Goal: Task Accomplishment & Management: Manage account settings

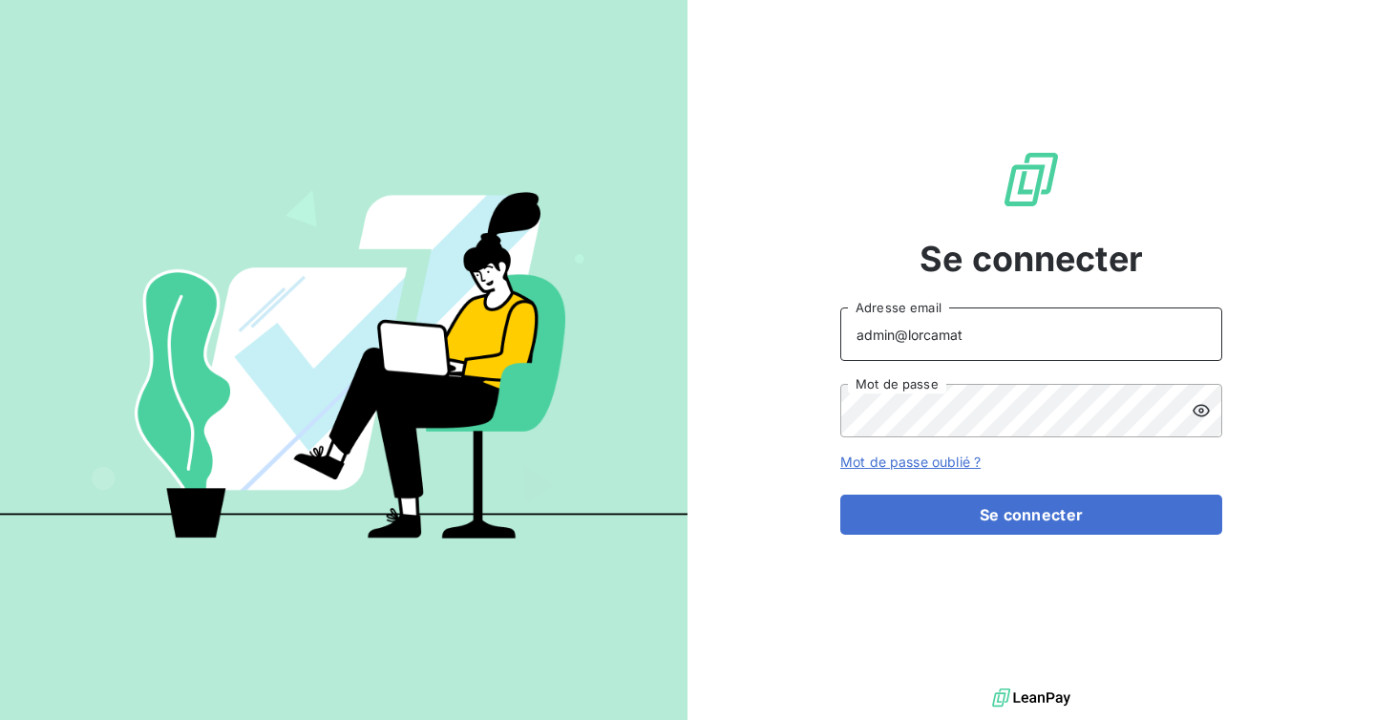
click at [985, 345] on input "admin@lorcamat" at bounding box center [1032, 334] width 382 height 53
type input "admin@mediastart"
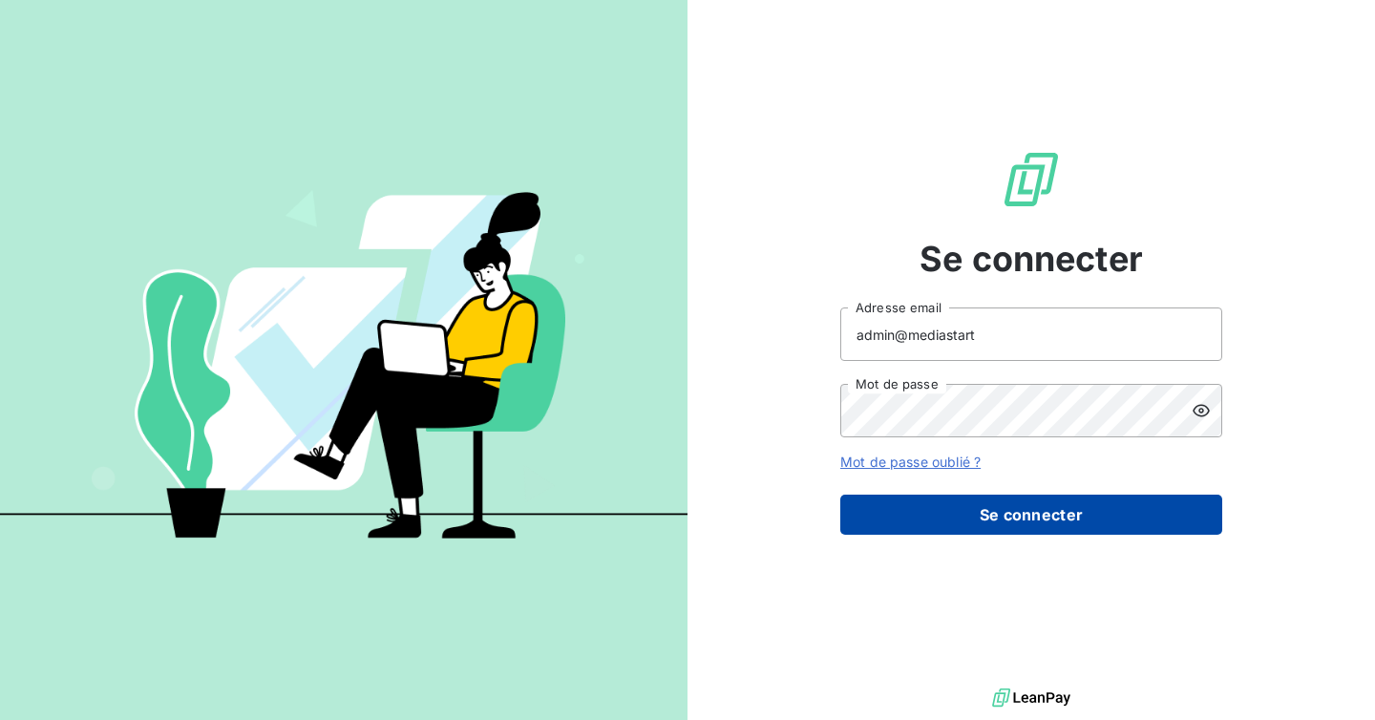
click at [981, 534] on button "Se connecter" at bounding box center [1032, 515] width 382 height 40
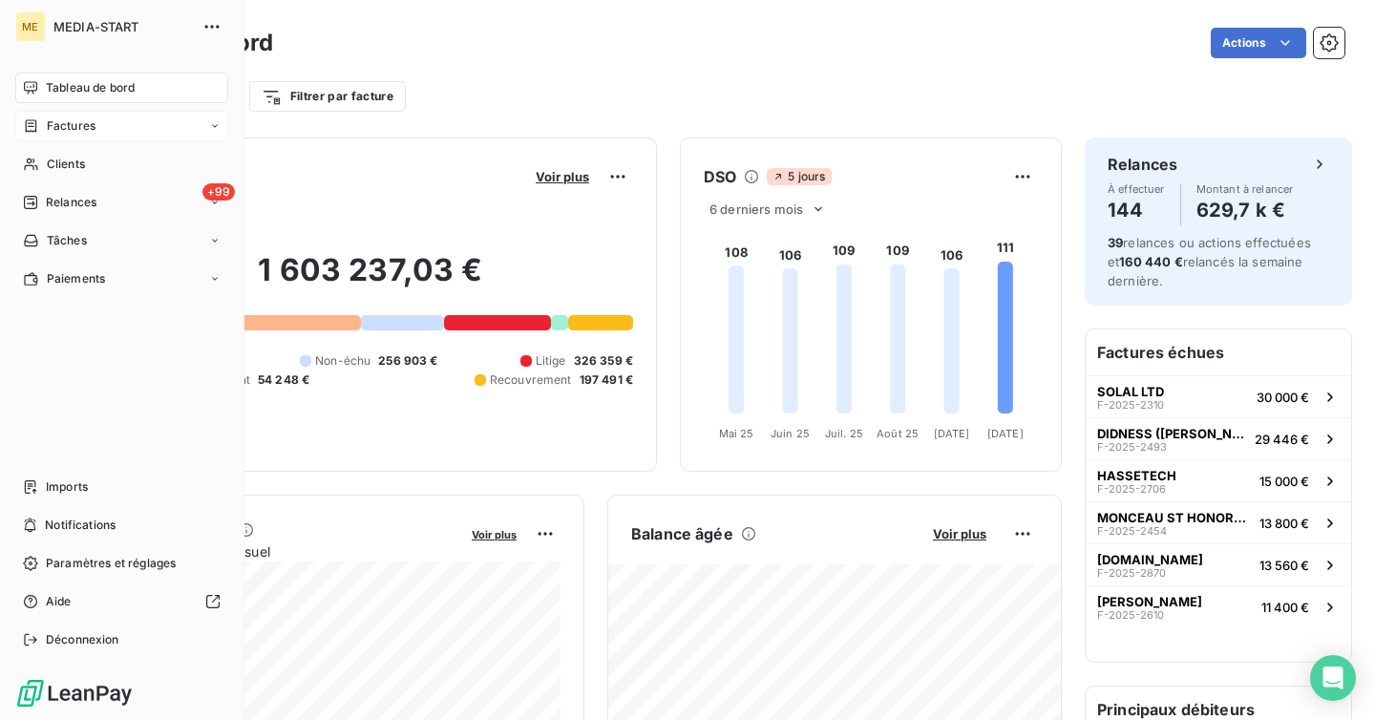
click at [90, 120] on span "Factures" at bounding box center [71, 125] width 49 height 17
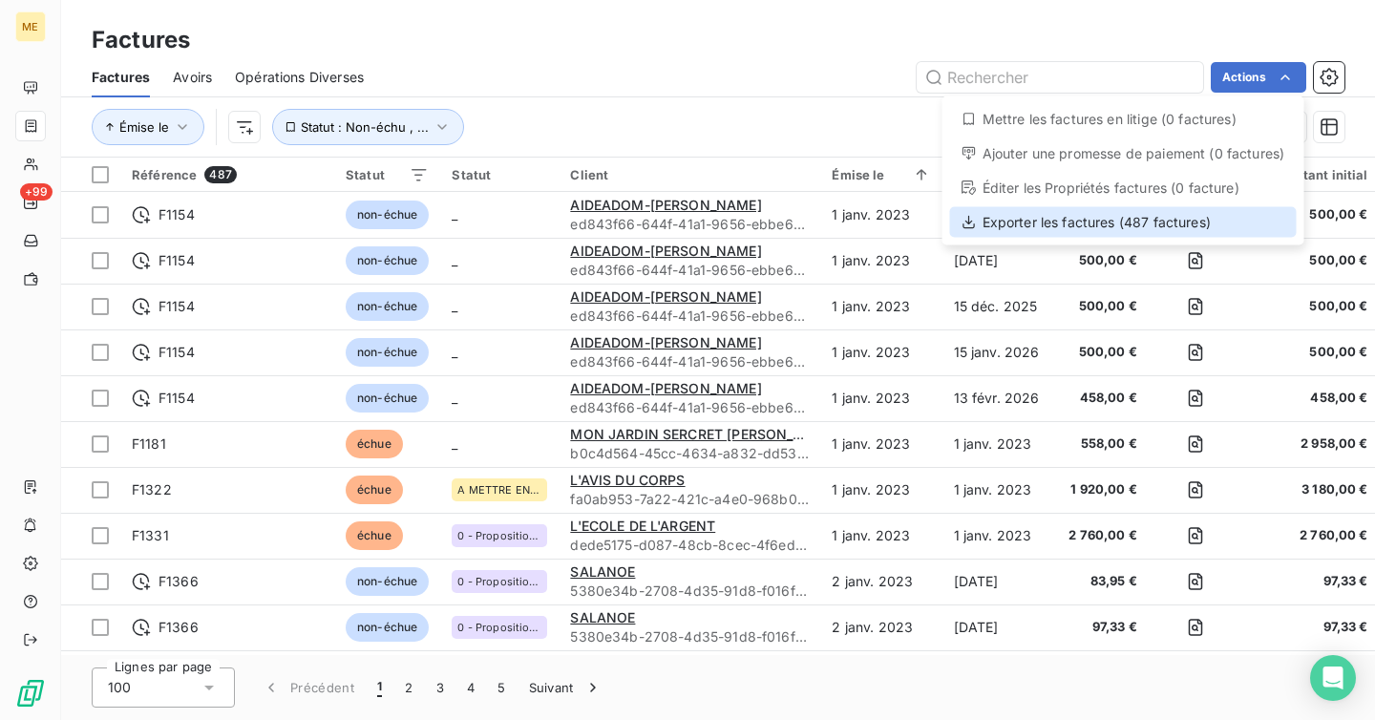
click at [1171, 215] on div "Exporter les factures (487 factures)" at bounding box center [1123, 222] width 347 height 31
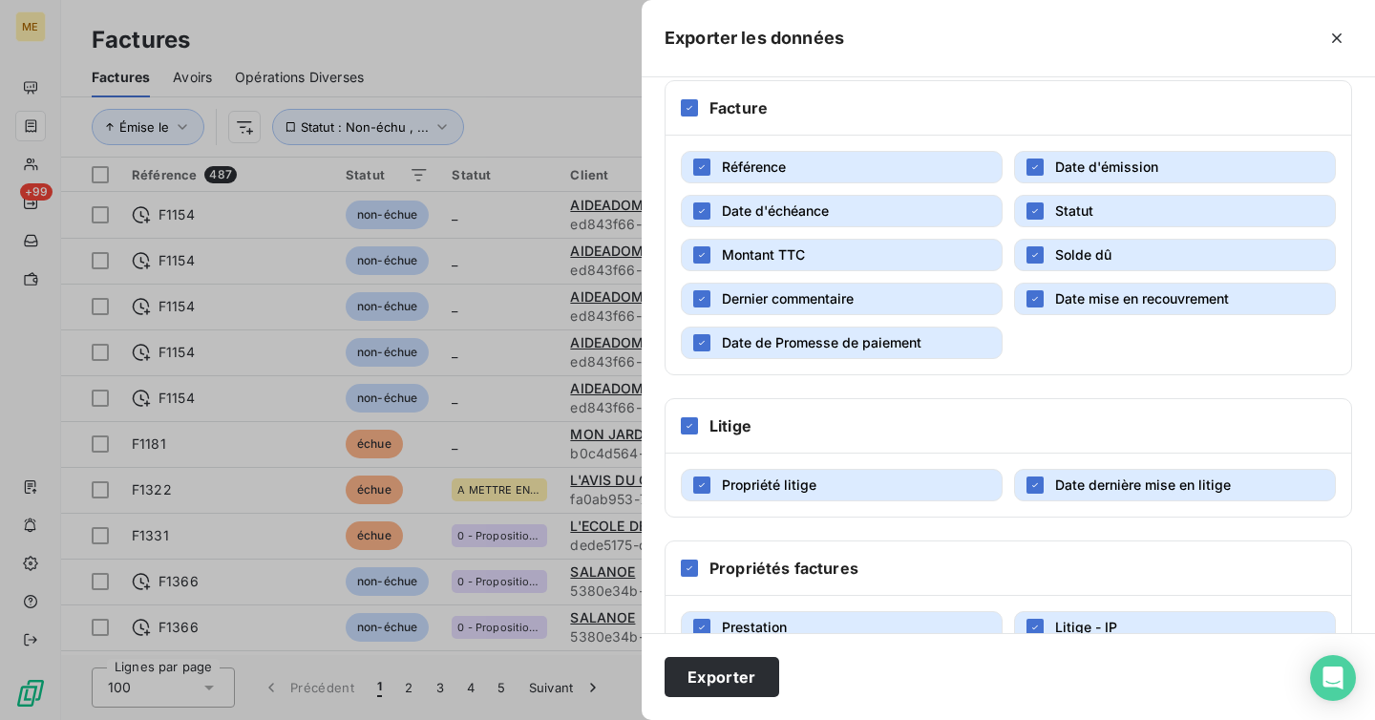
scroll to position [396, 0]
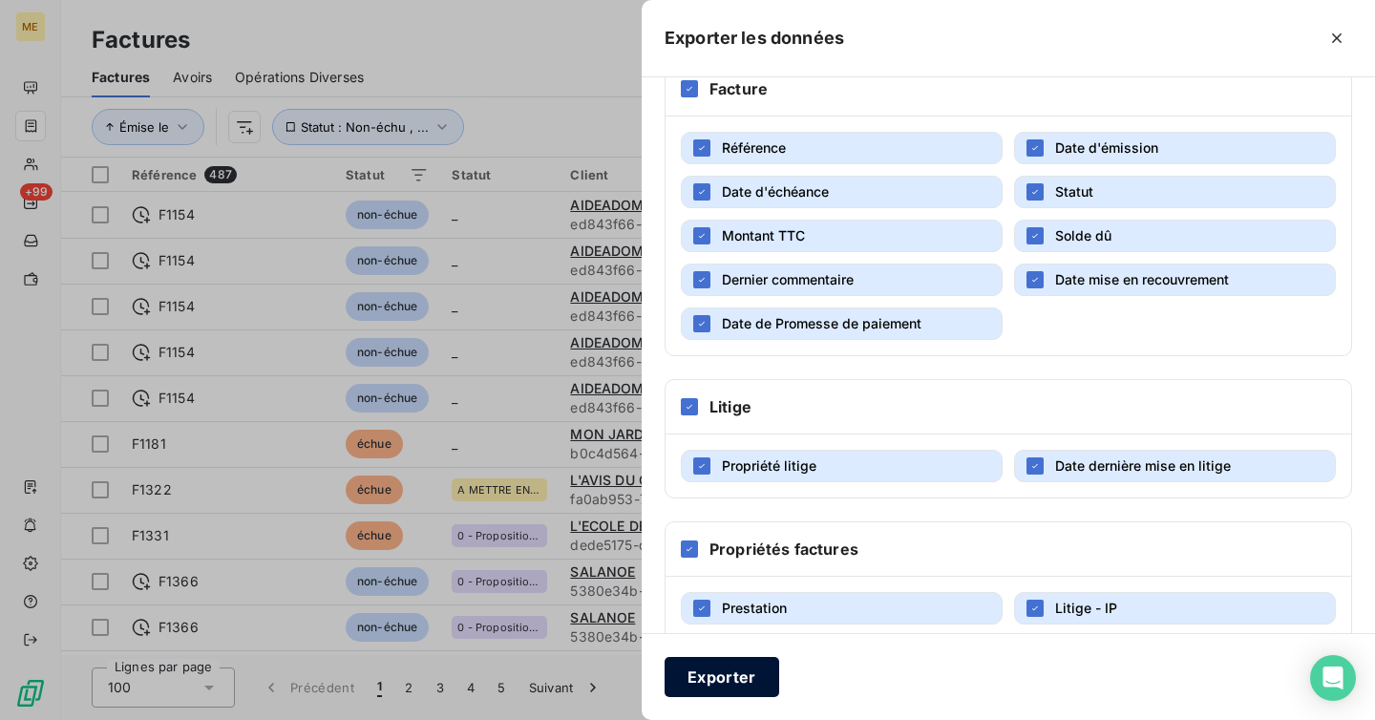
click at [712, 661] on button "Exporter" at bounding box center [722, 677] width 115 height 40
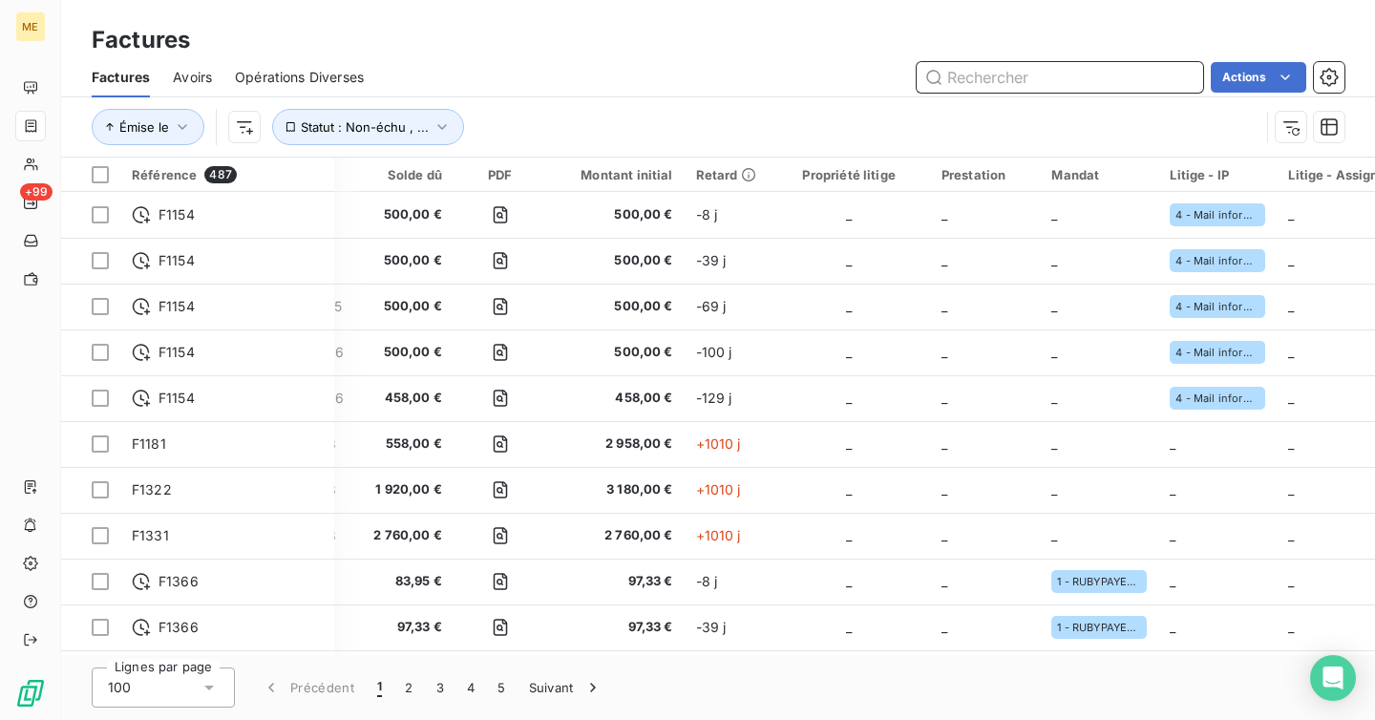
scroll to position [0, 778]
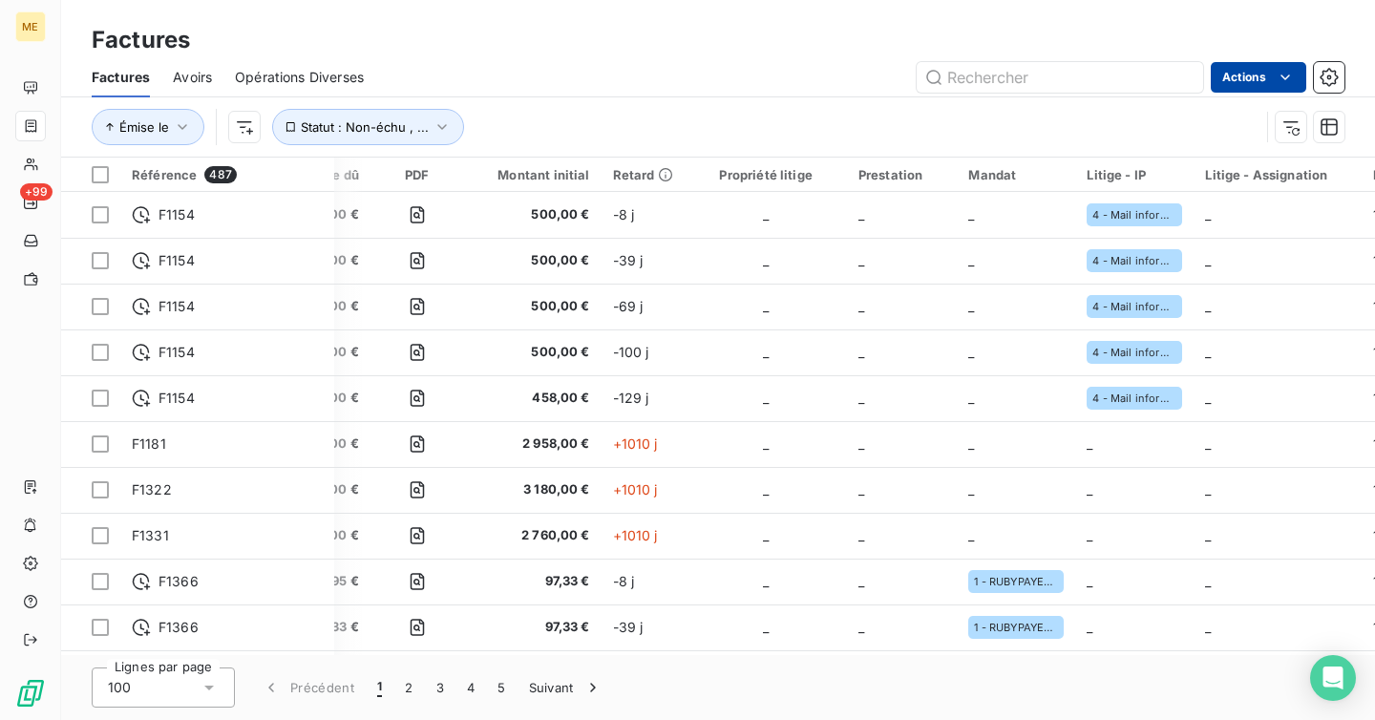
click at [1260, 77] on html "ME +99 Factures Factures Avoirs Opérations Diverses Actions Émise le Statut : N…" at bounding box center [687, 360] width 1375 height 720
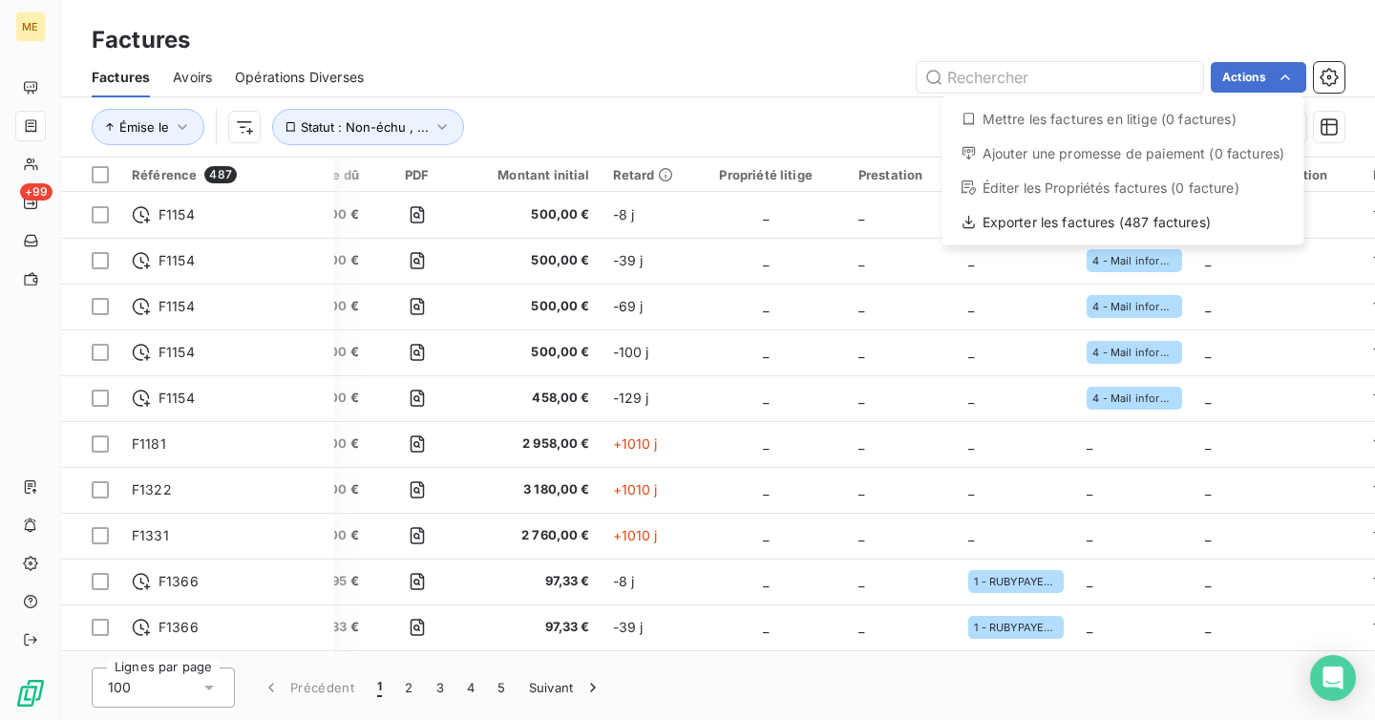
click at [1159, 202] on div "Éditer les Propriétés factures (0 facture)" at bounding box center [1123, 188] width 347 height 31
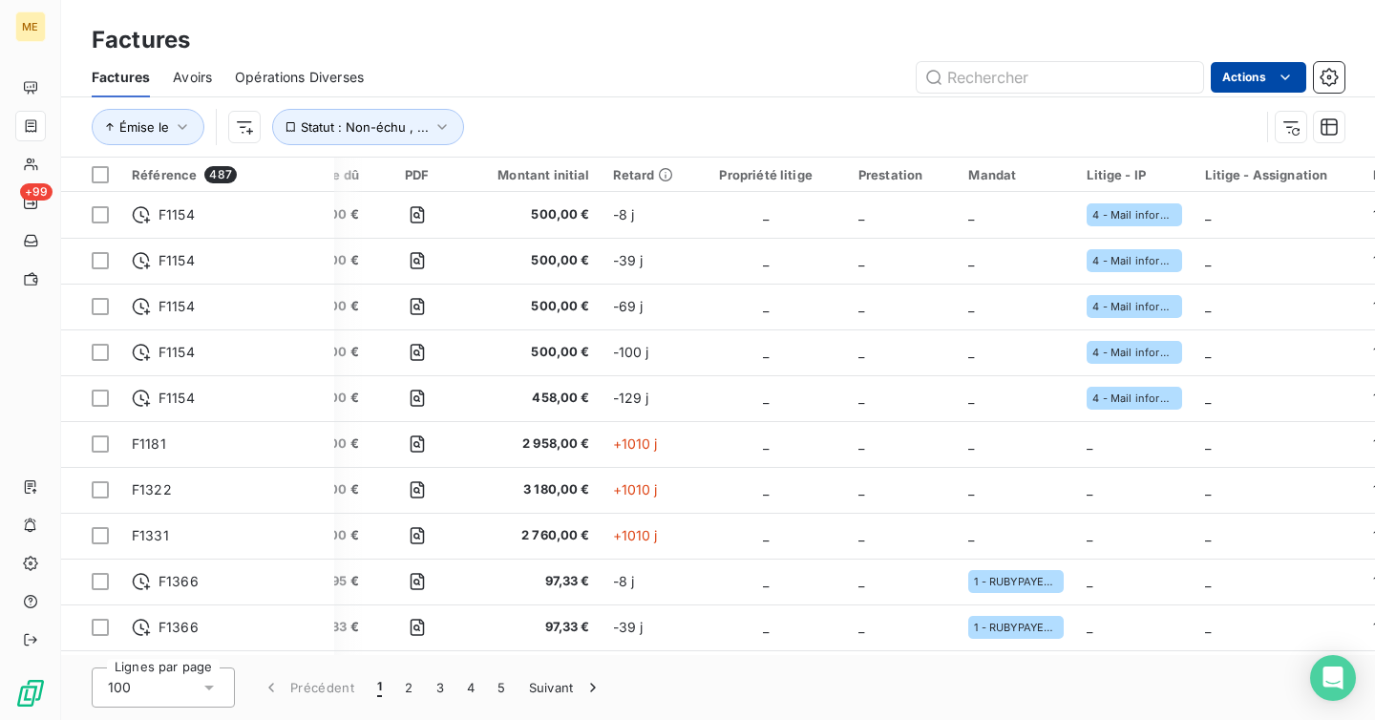
click at [1272, 63] on html "ME +99 Factures Factures Avoirs Opérations Diverses Actions Émise le Statut : N…" at bounding box center [687, 360] width 1375 height 720
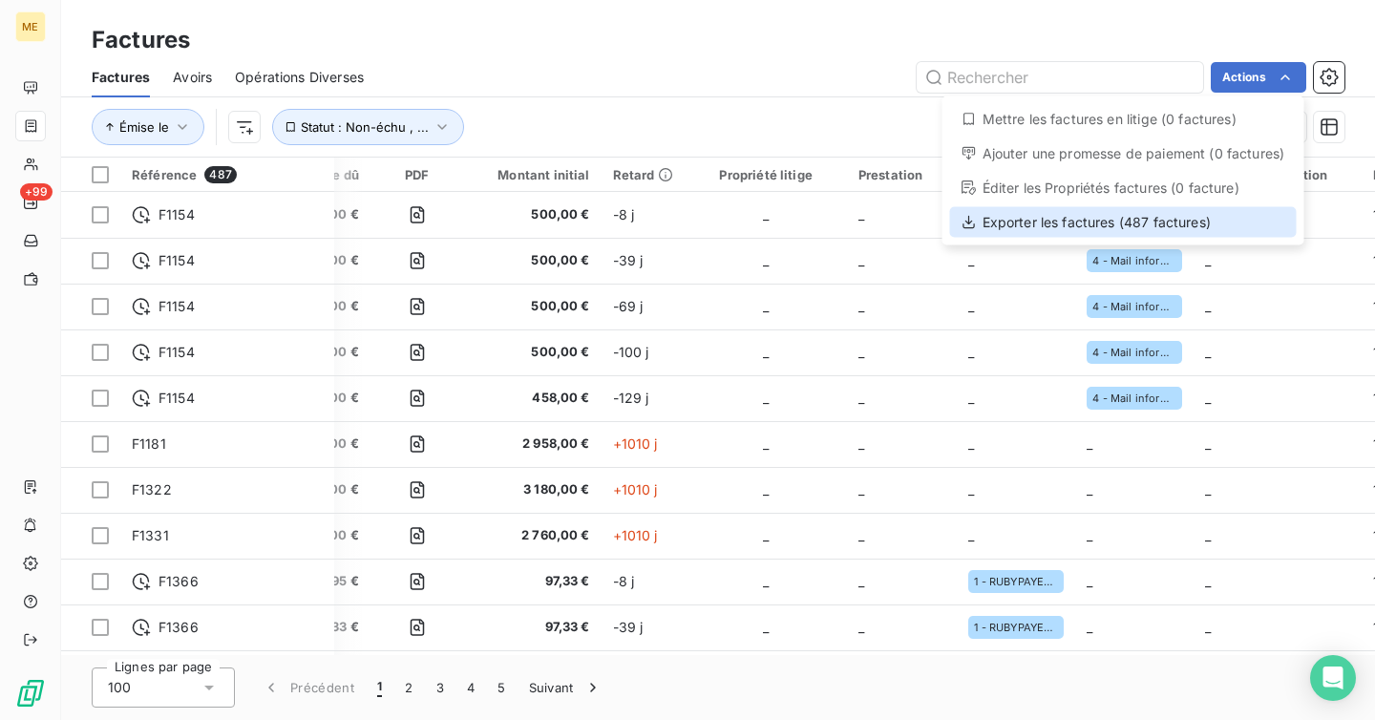
click at [1159, 226] on div "Exporter les factures (487 factures)" at bounding box center [1123, 222] width 347 height 31
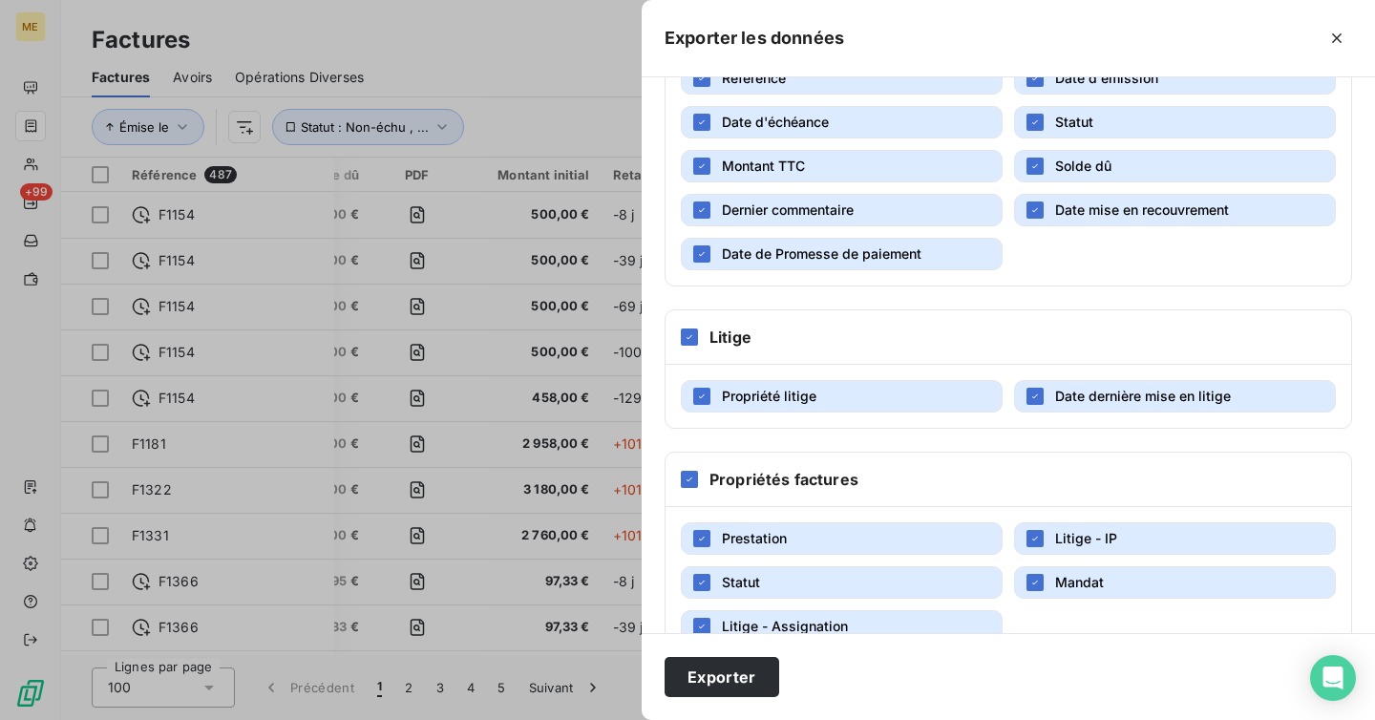
scroll to position [515, 0]
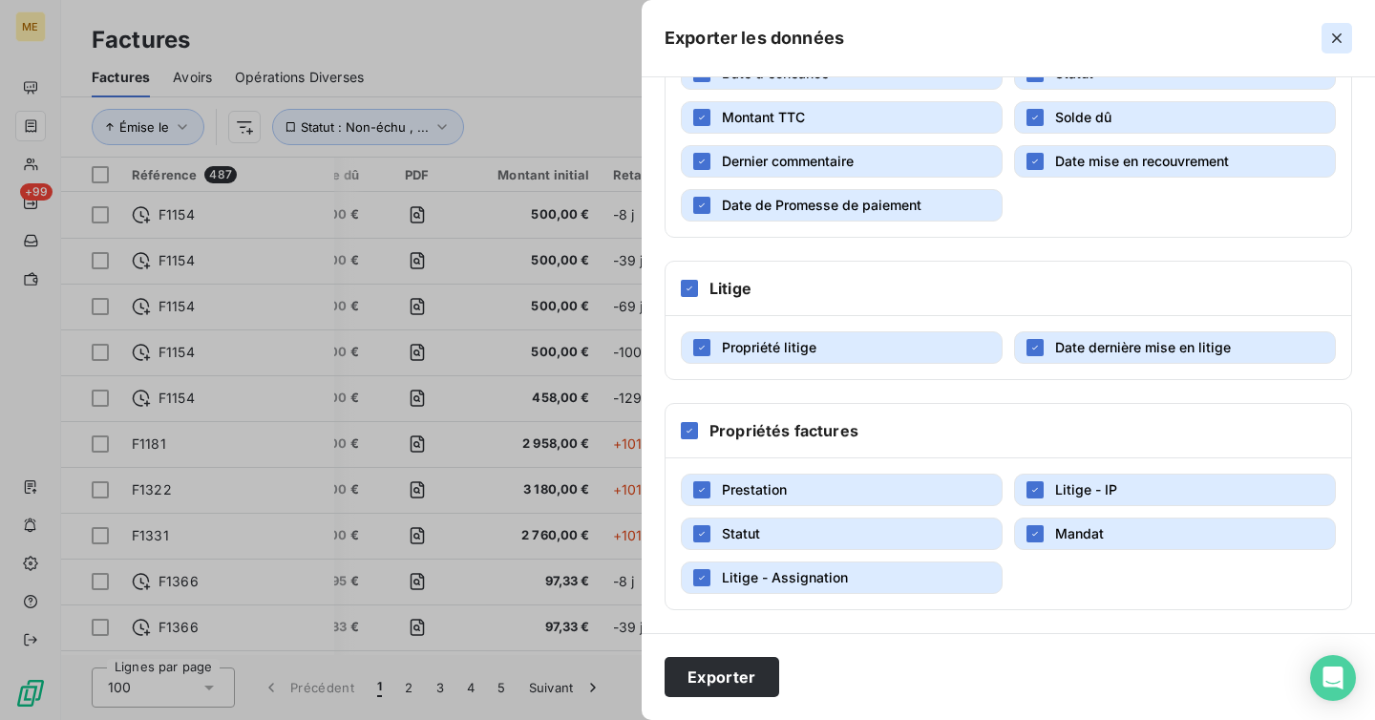
click at [1340, 41] on icon "button" at bounding box center [1337, 38] width 10 height 10
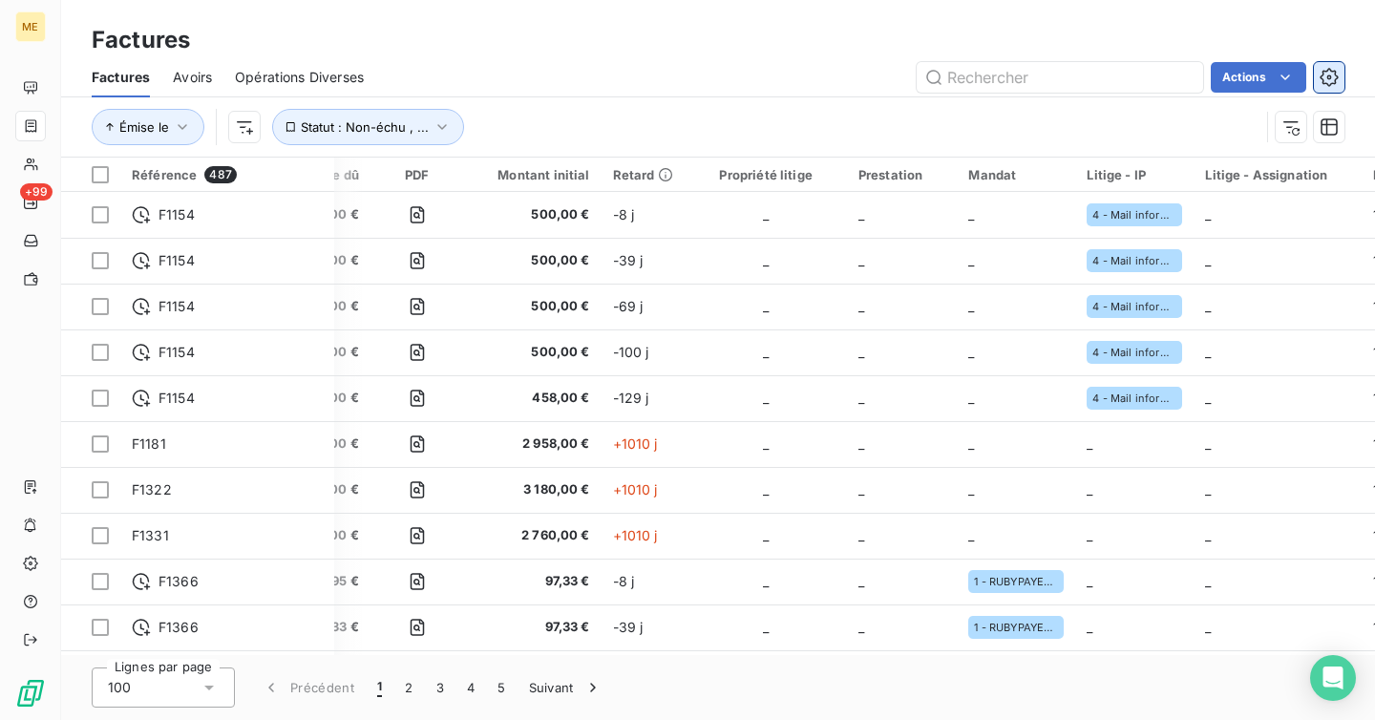
click at [1326, 82] on icon "button" at bounding box center [1329, 77] width 18 height 18
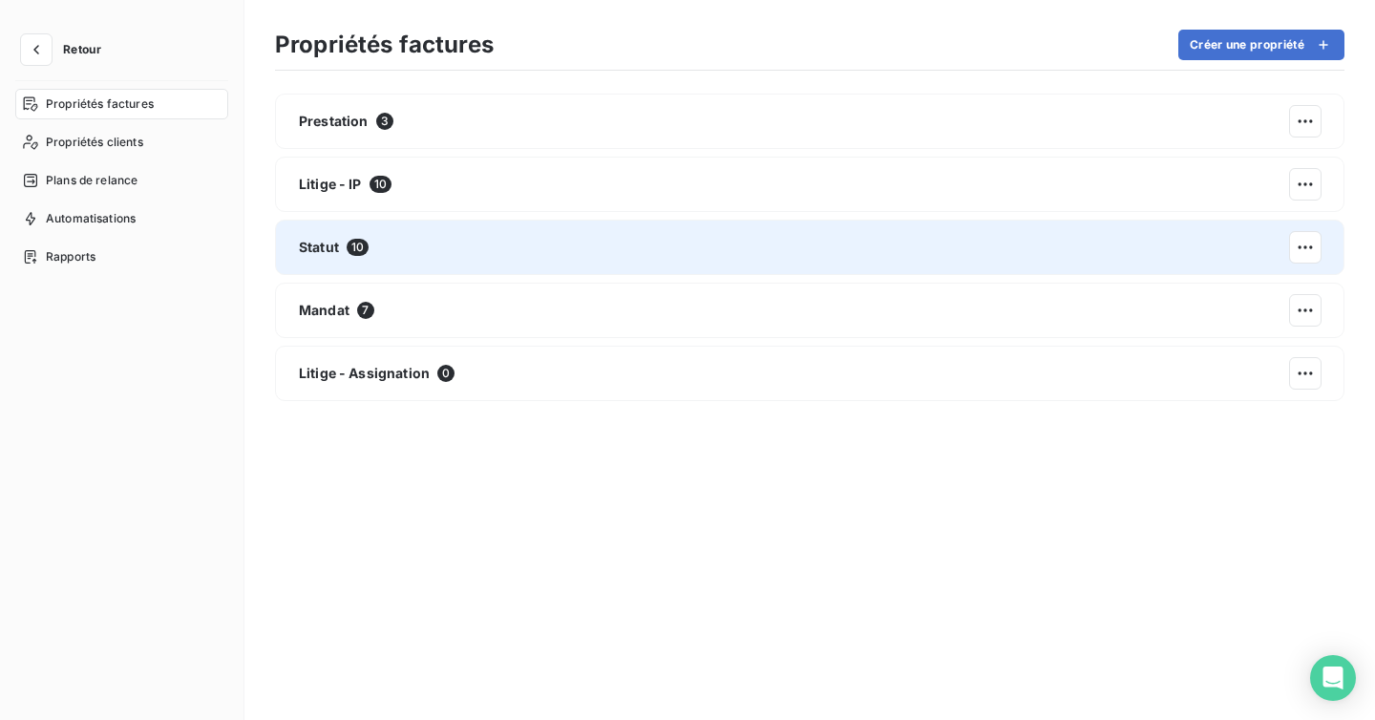
click at [616, 249] on div "Statut 10" at bounding box center [810, 247] width 1070 height 55
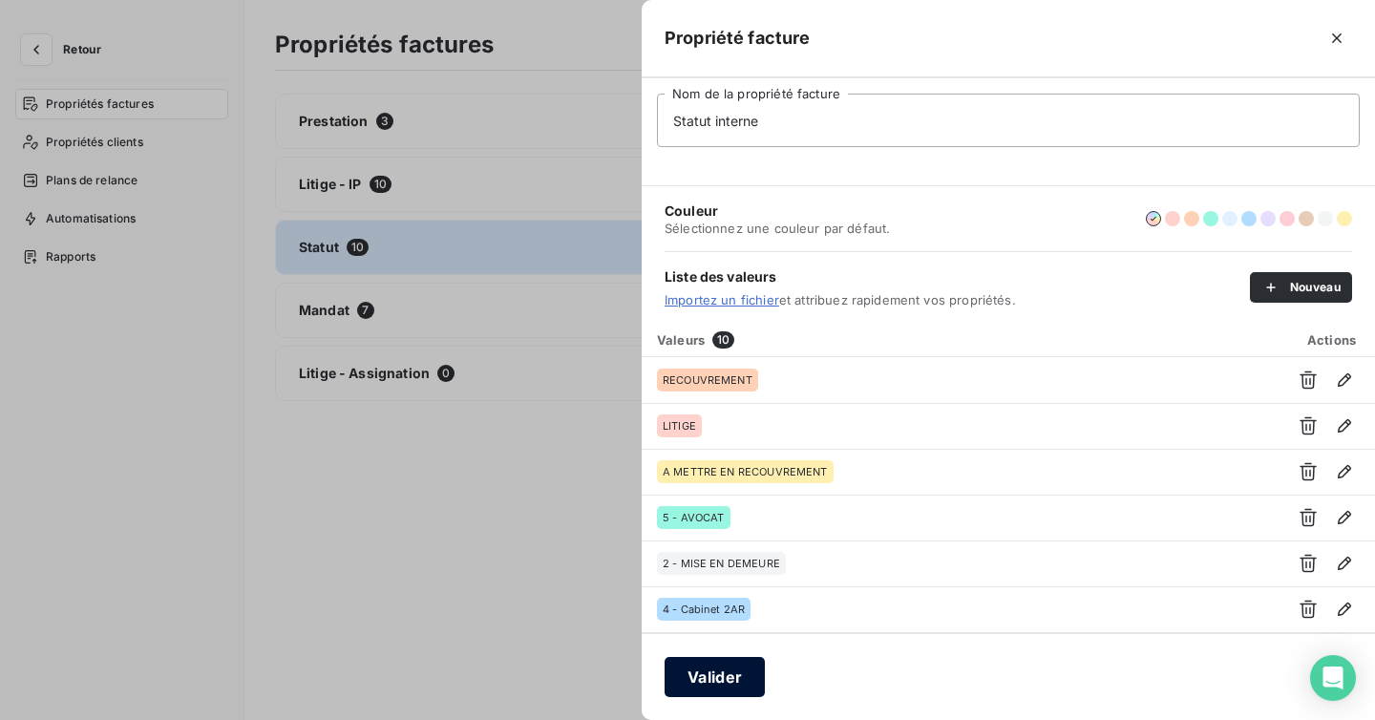
type input "Statut interne"
click at [723, 673] on button "Valider" at bounding box center [715, 677] width 100 height 40
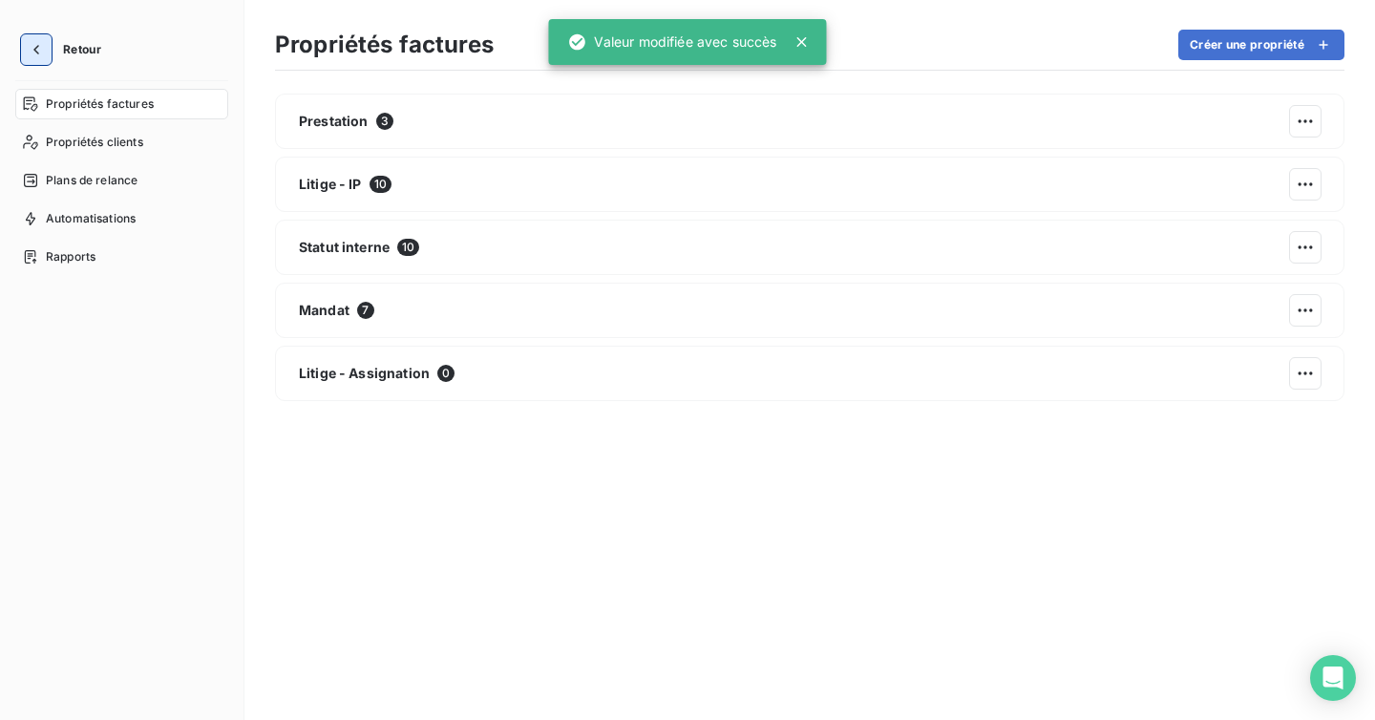
click at [47, 53] on button "button" at bounding box center [36, 49] width 31 height 31
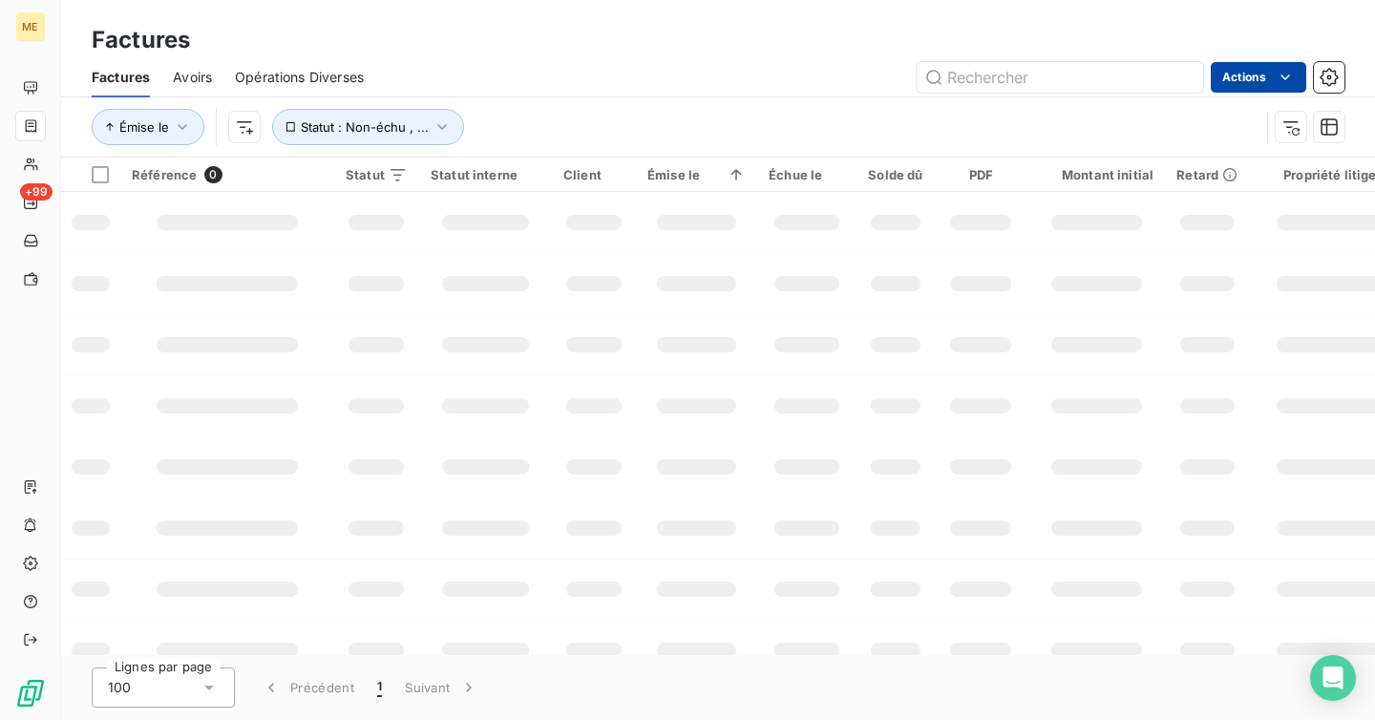
click at [1258, 70] on html "ME +99 Factures Factures Avoirs Opérations Diverses Actions Émise le Statut : N…" at bounding box center [687, 360] width 1375 height 720
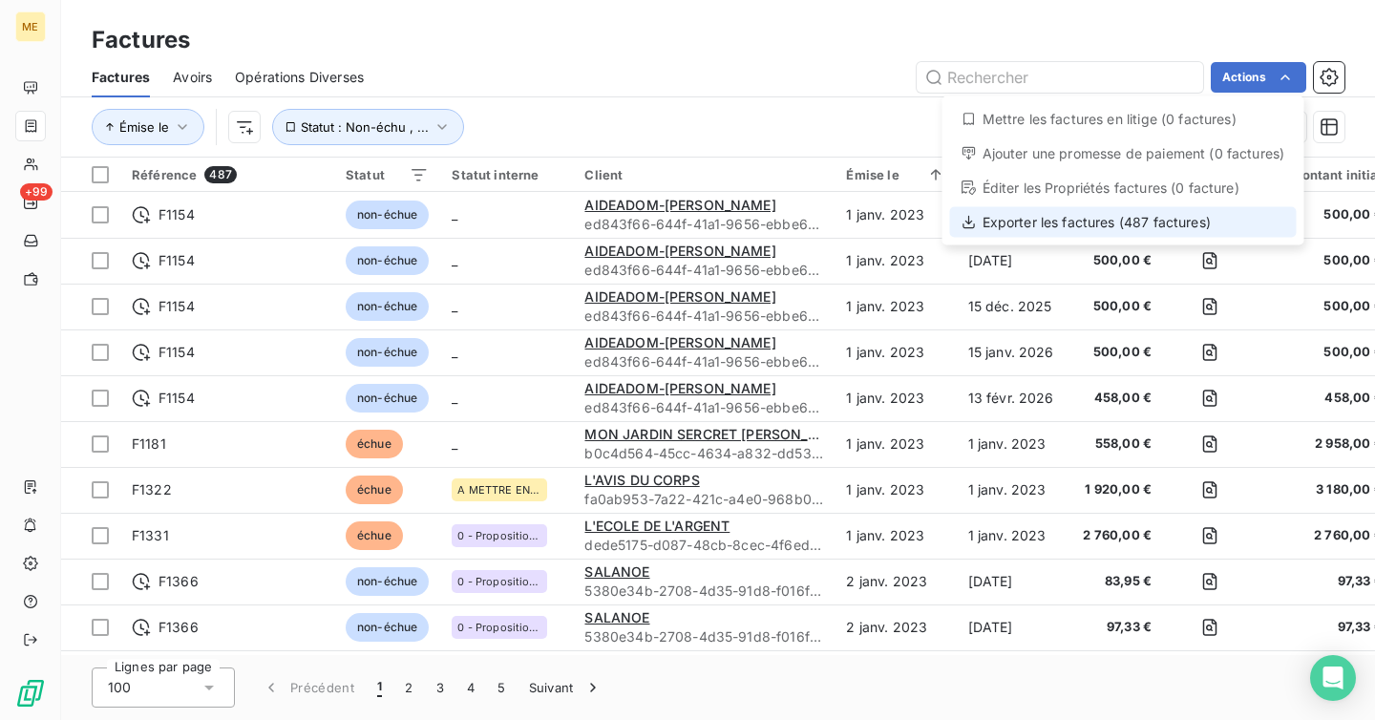
click at [1112, 224] on div "Exporter les factures (487 factures)" at bounding box center [1123, 222] width 347 height 31
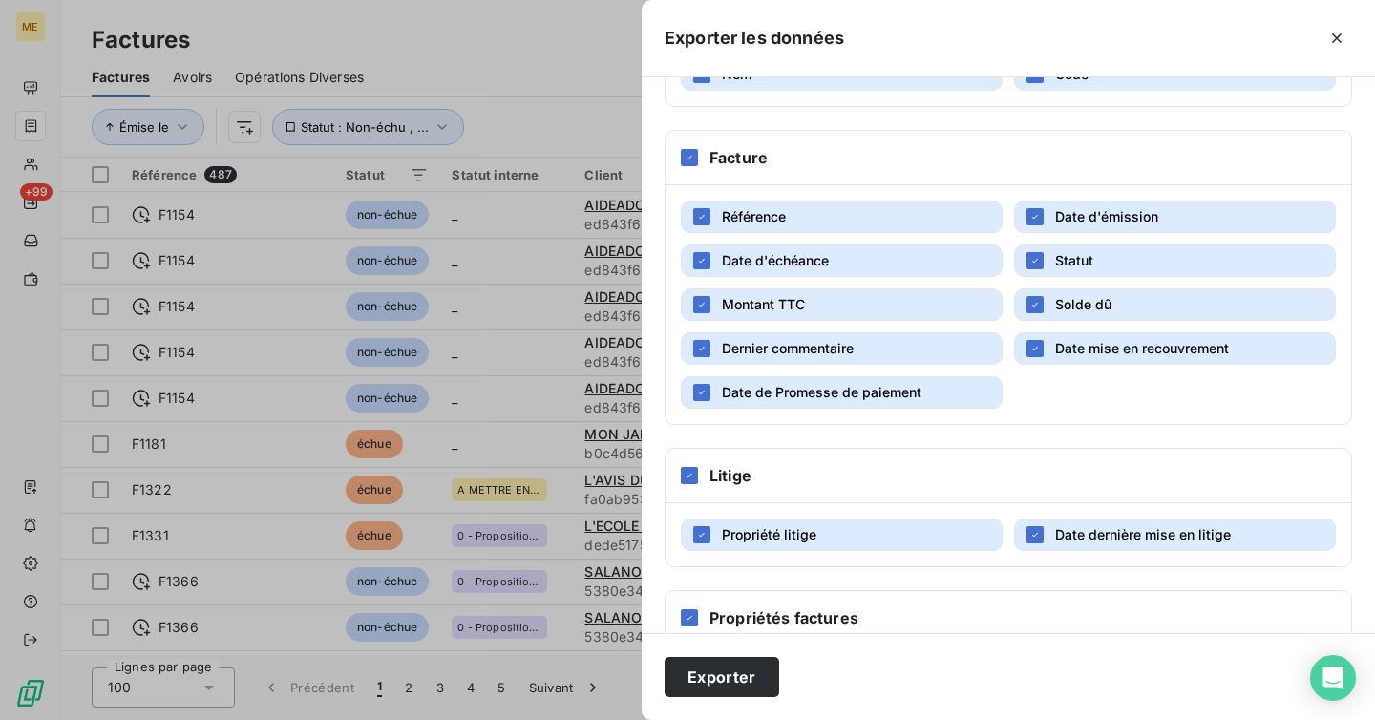
scroll to position [515, 0]
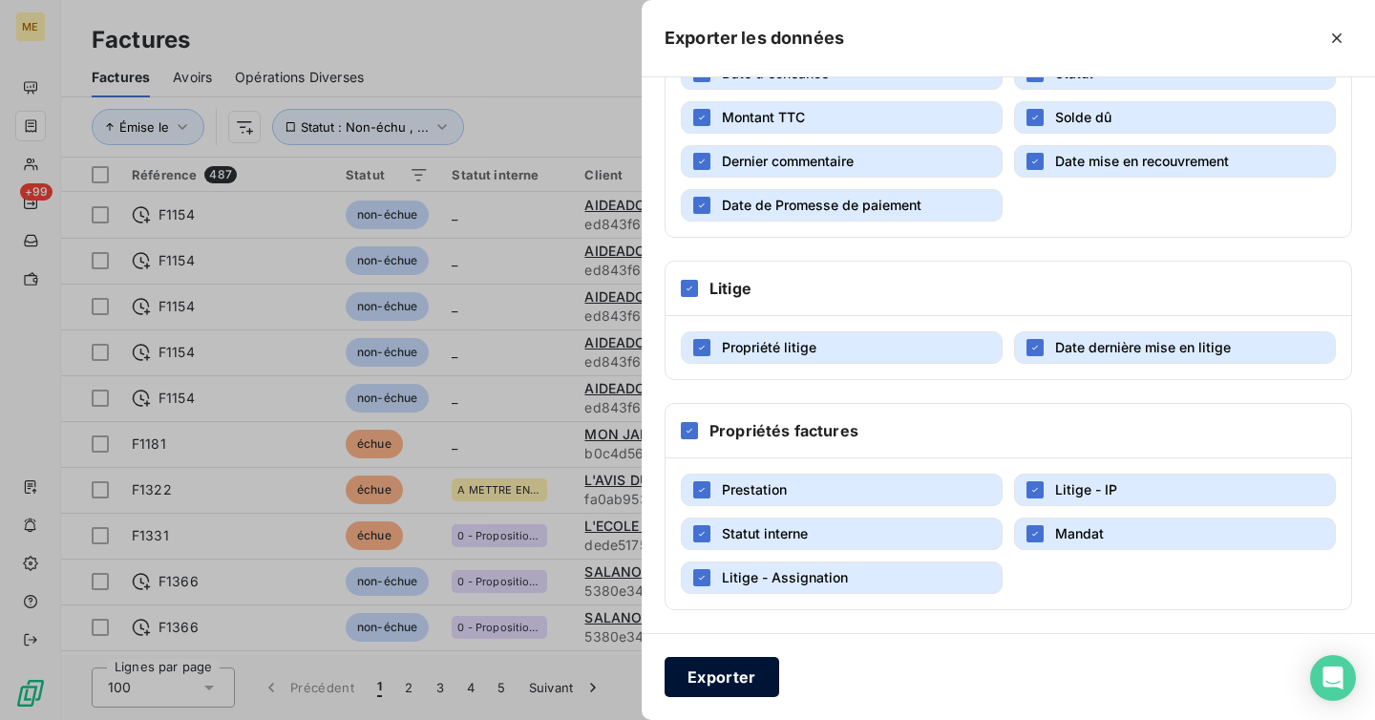
click at [735, 676] on button "Exporter" at bounding box center [722, 677] width 115 height 40
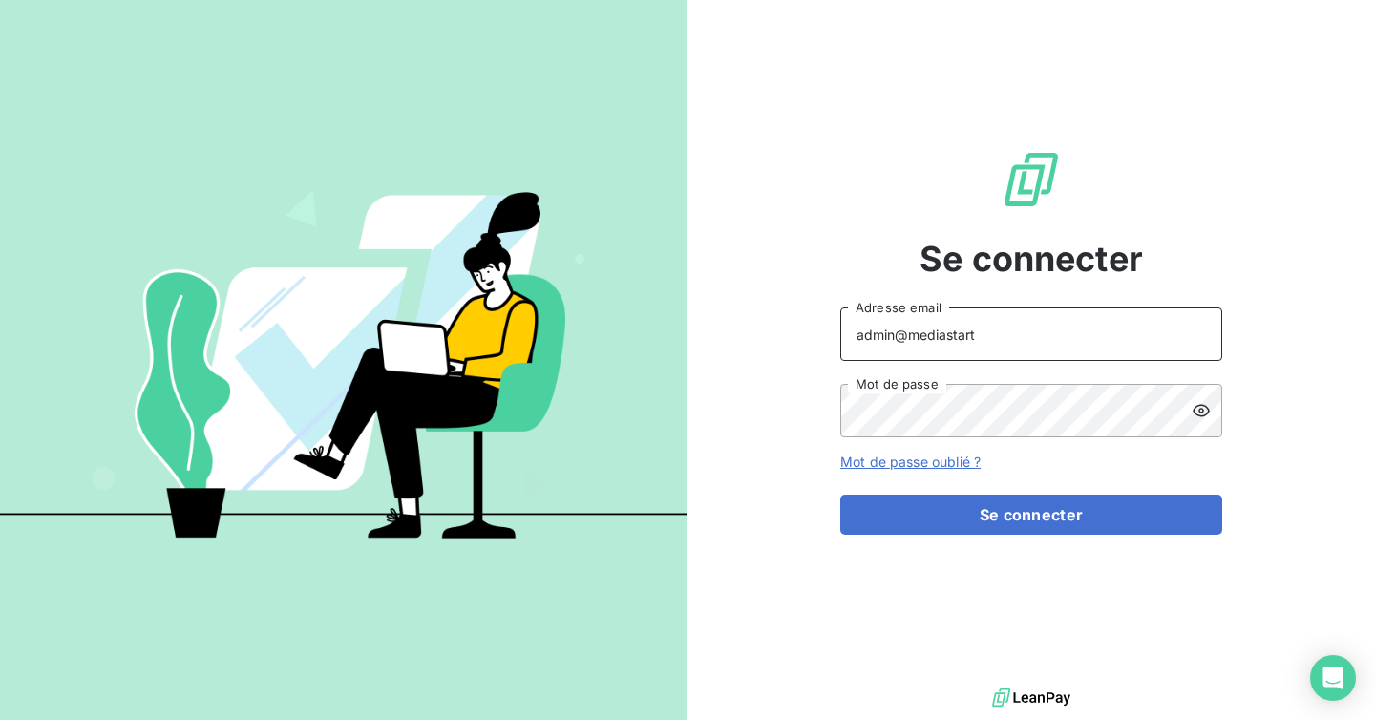
click at [985, 333] on input "admin@mediastart" at bounding box center [1032, 334] width 382 height 53
type input "admin@metamicro"
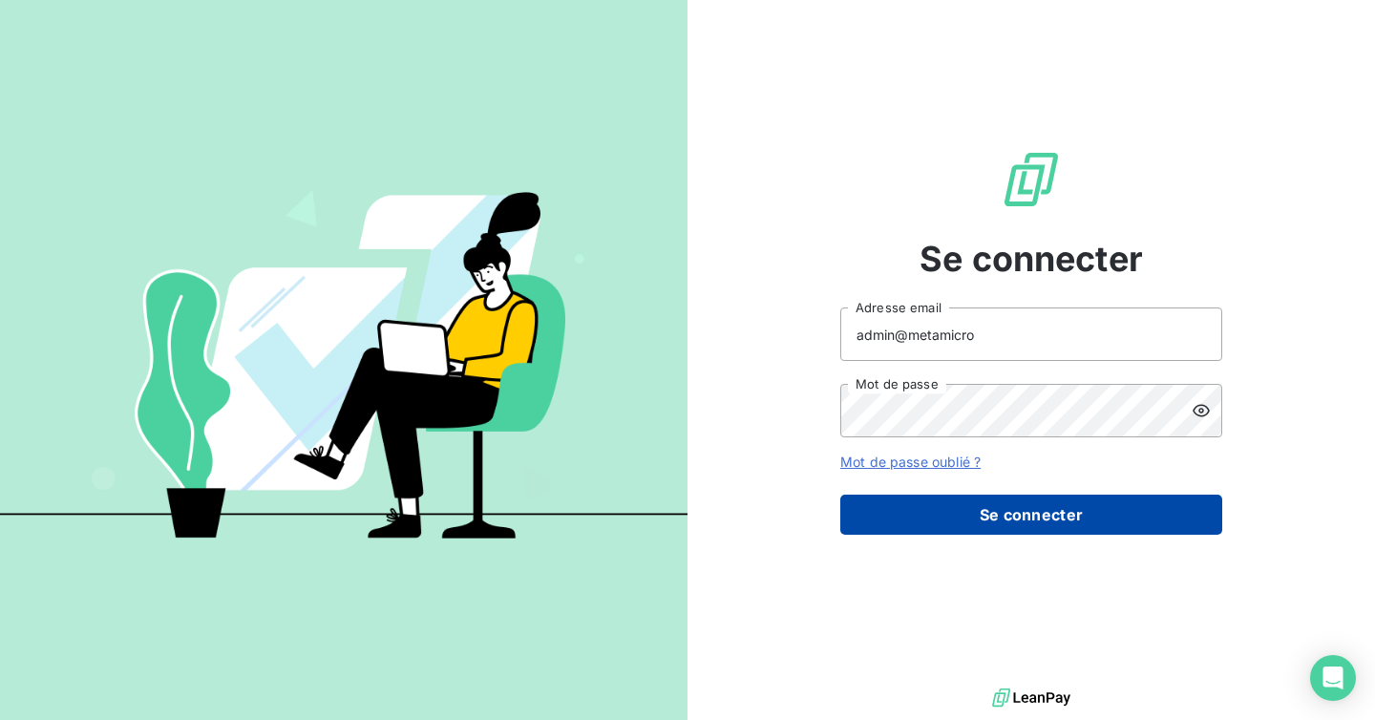
click at [983, 521] on button "Se connecter" at bounding box center [1032, 515] width 382 height 40
